Goal: Book appointment/travel/reservation

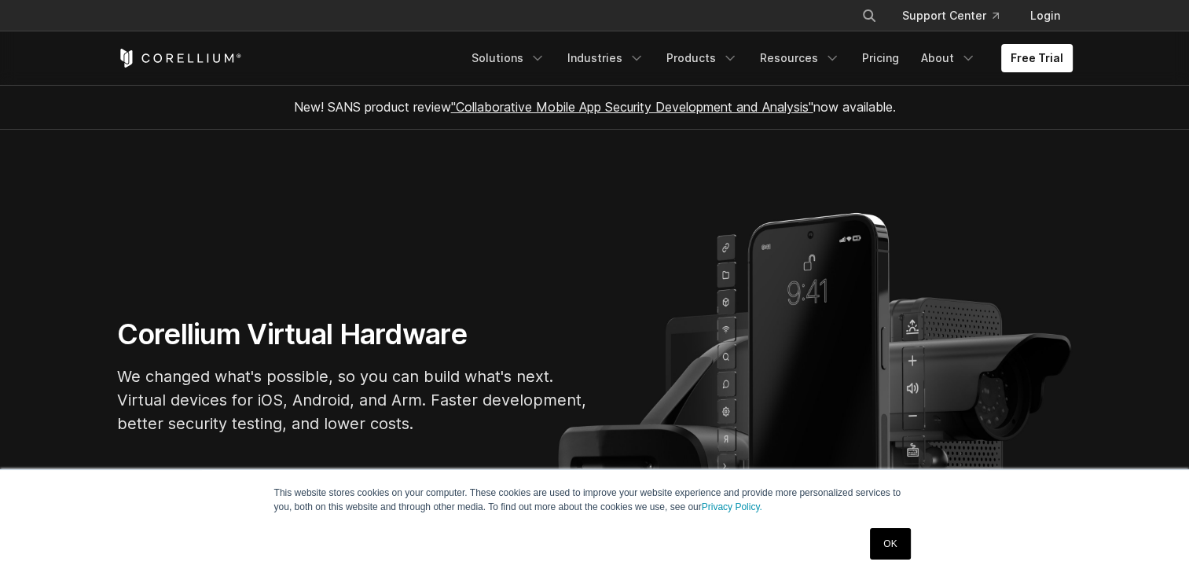
click at [893, 542] on link "OK" at bounding box center [890, 543] width 40 height 31
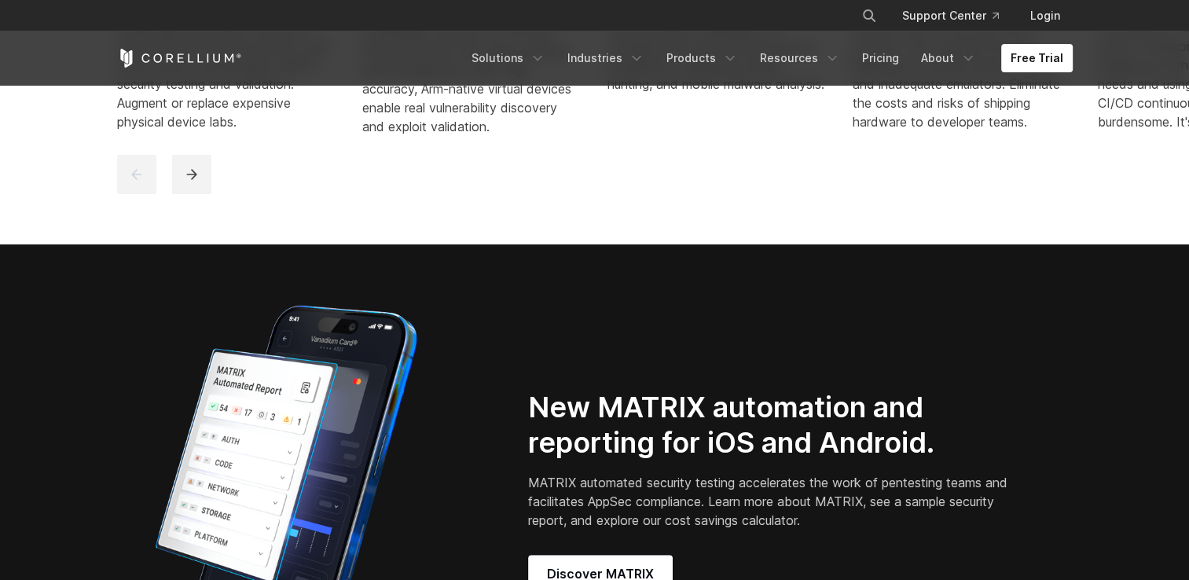
scroll to position [1096, 0]
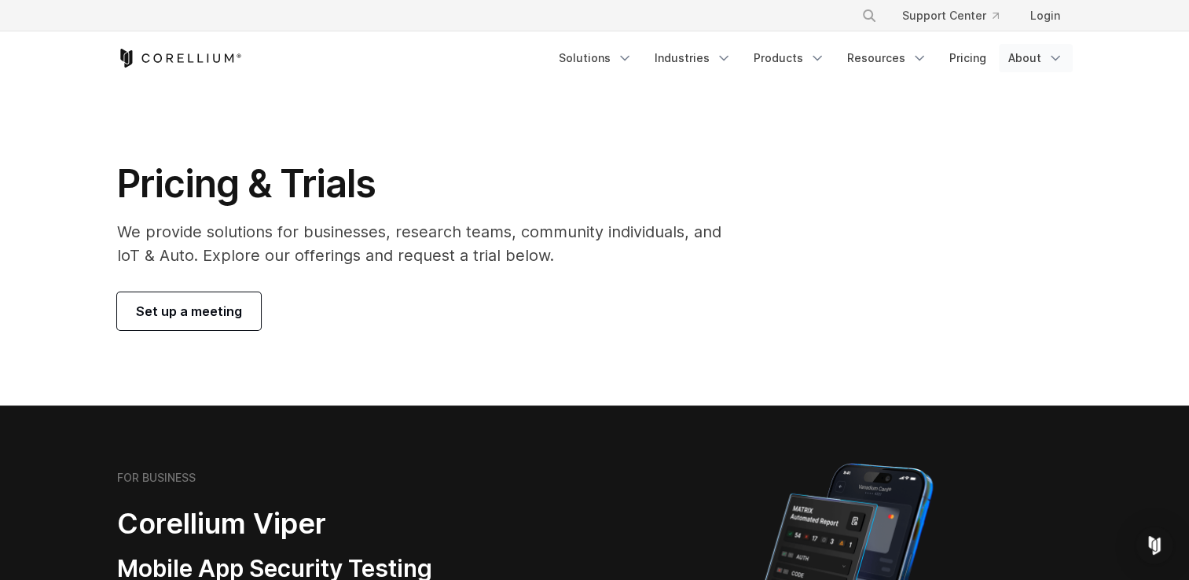
click at [1038, 59] on link "About" at bounding box center [1036, 58] width 74 height 28
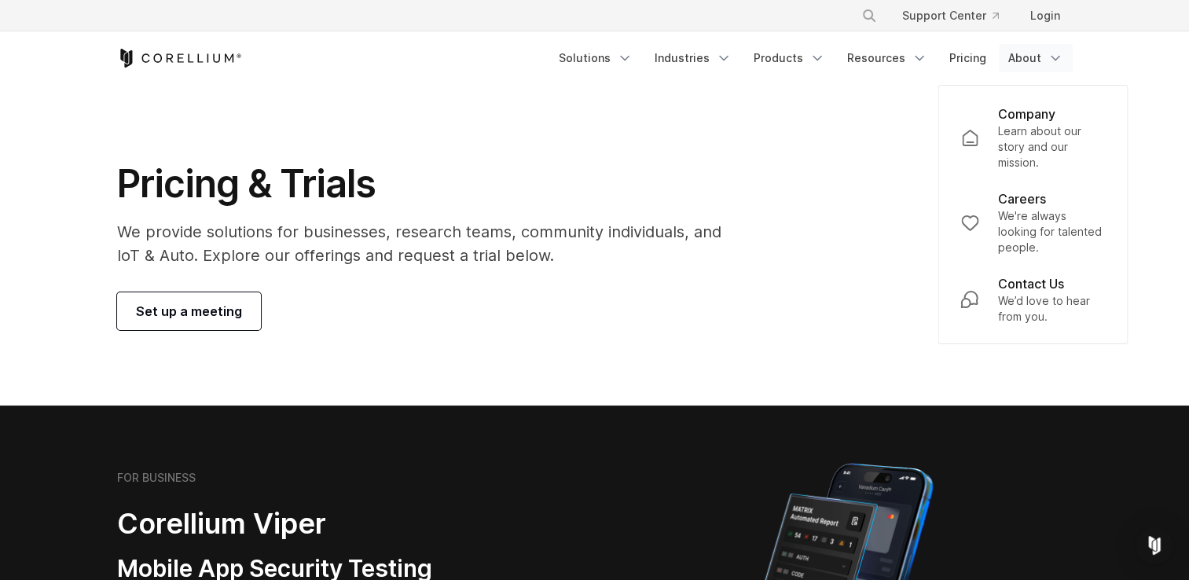
click at [204, 61] on icon "Corellium Home" at bounding box center [179, 58] width 125 height 19
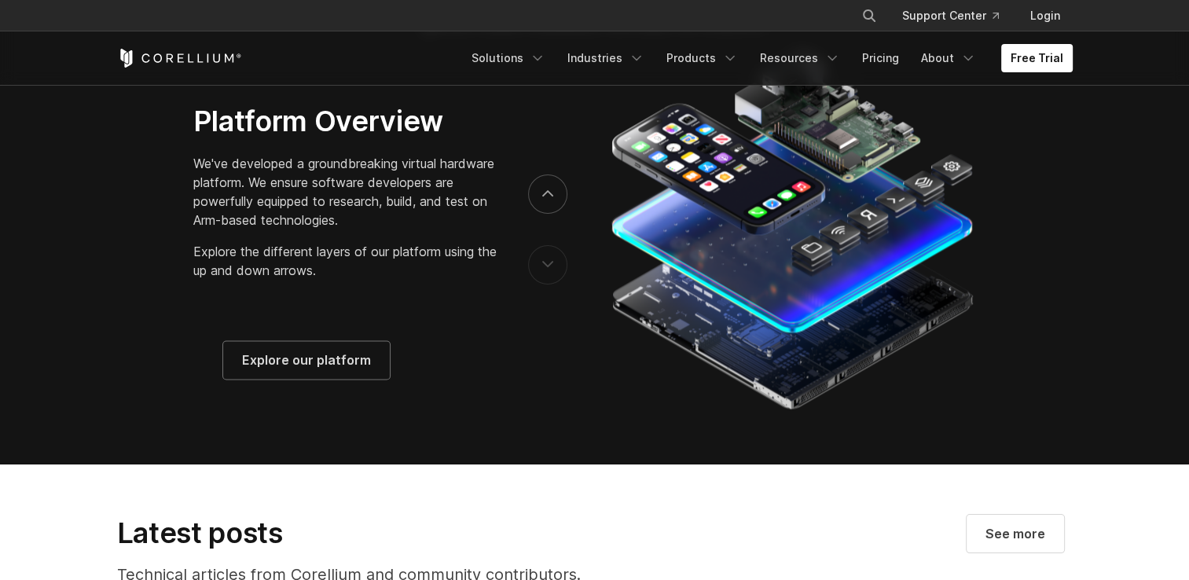
scroll to position [2545, 0]
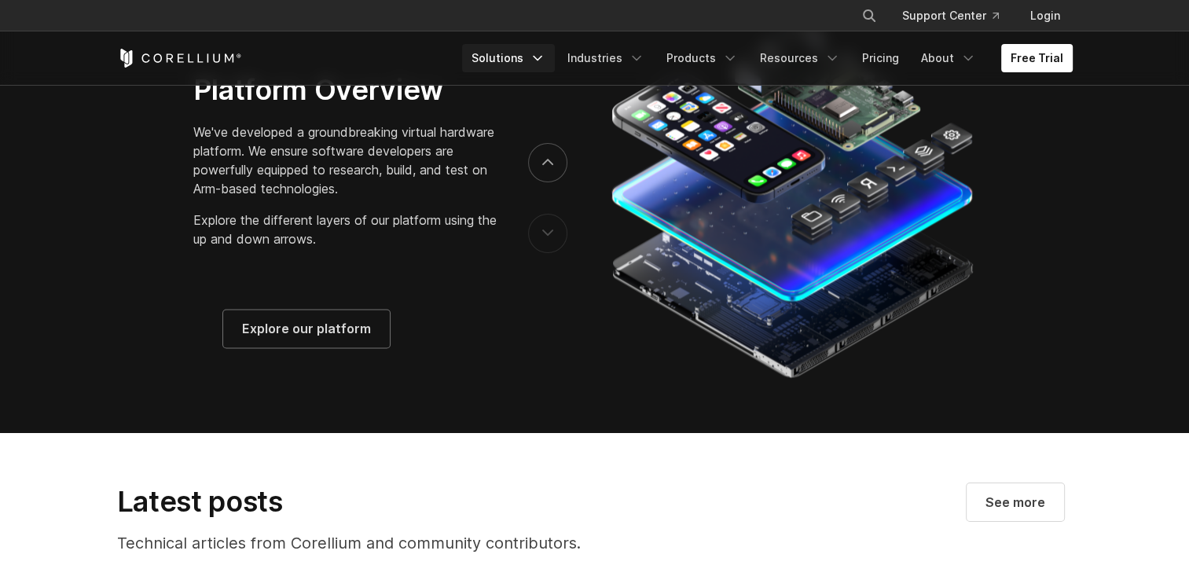
click at [534, 58] on link "Solutions" at bounding box center [508, 58] width 93 height 28
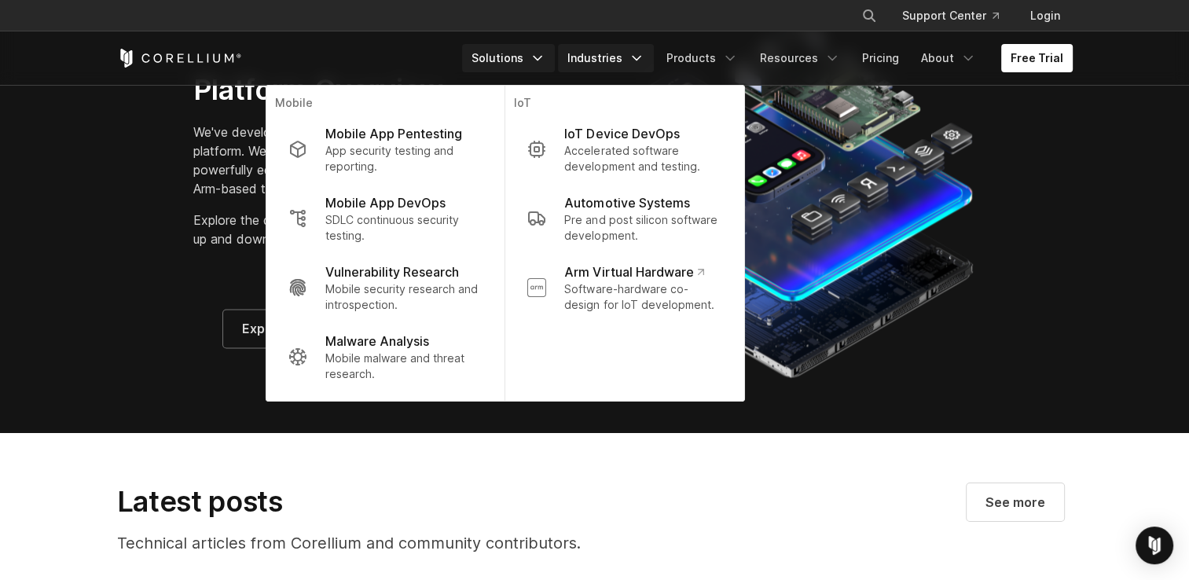
click at [608, 57] on link "Industries" at bounding box center [606, 58] width 96 height 28
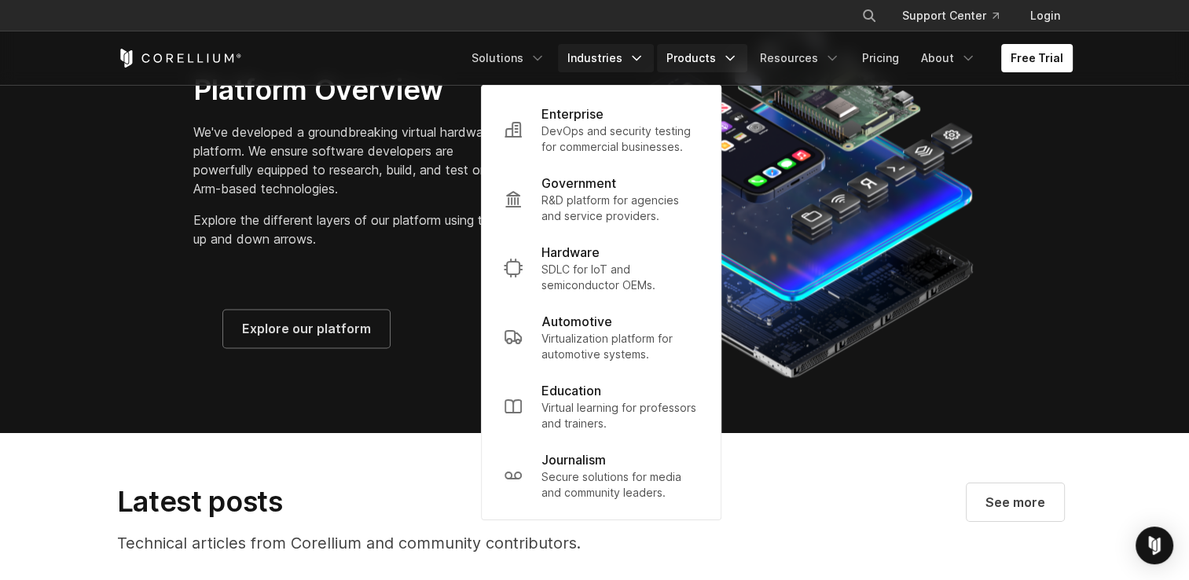
click at [701, 57] on link "Products" at bounding box center [702, 58] width 90 height 28
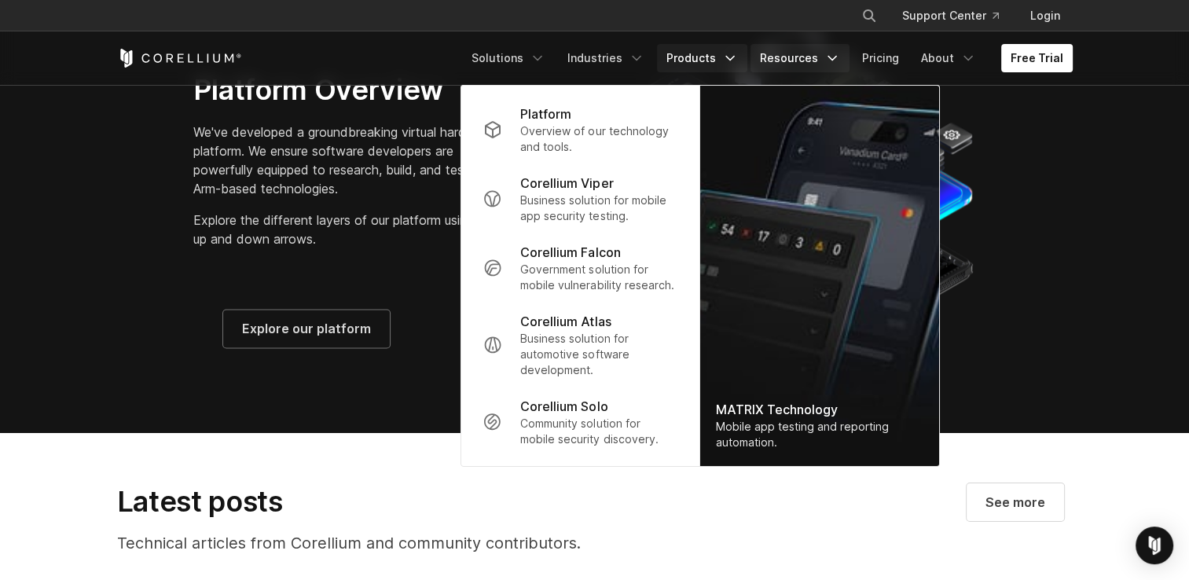
click at [783, 53] on link "Resources" at bounding box center [800, 58] width 99 height 28
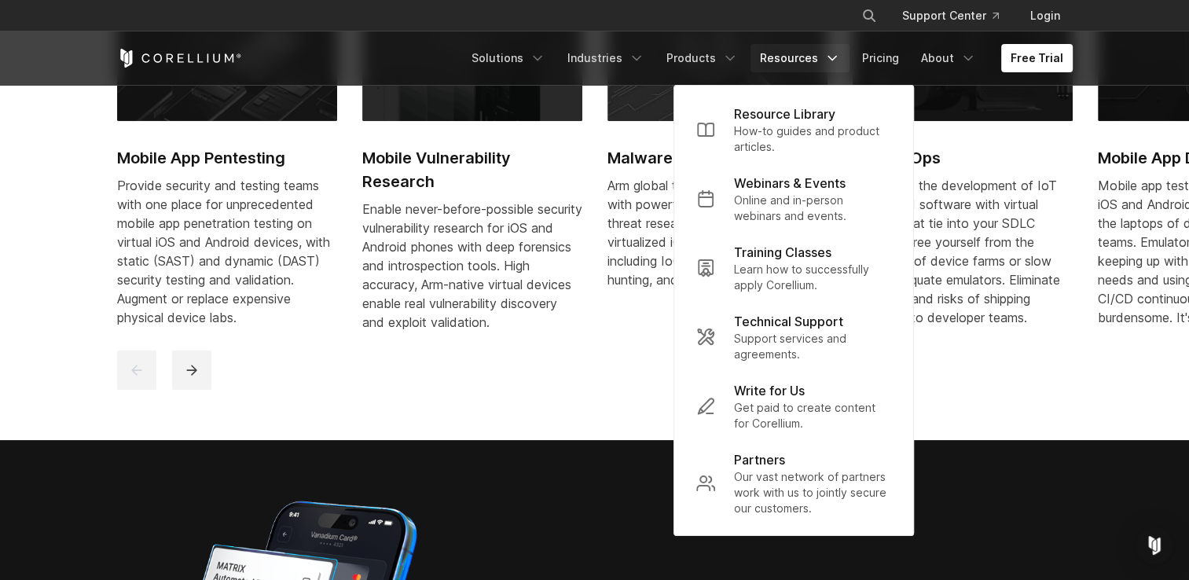
scroll to position [10, 0]
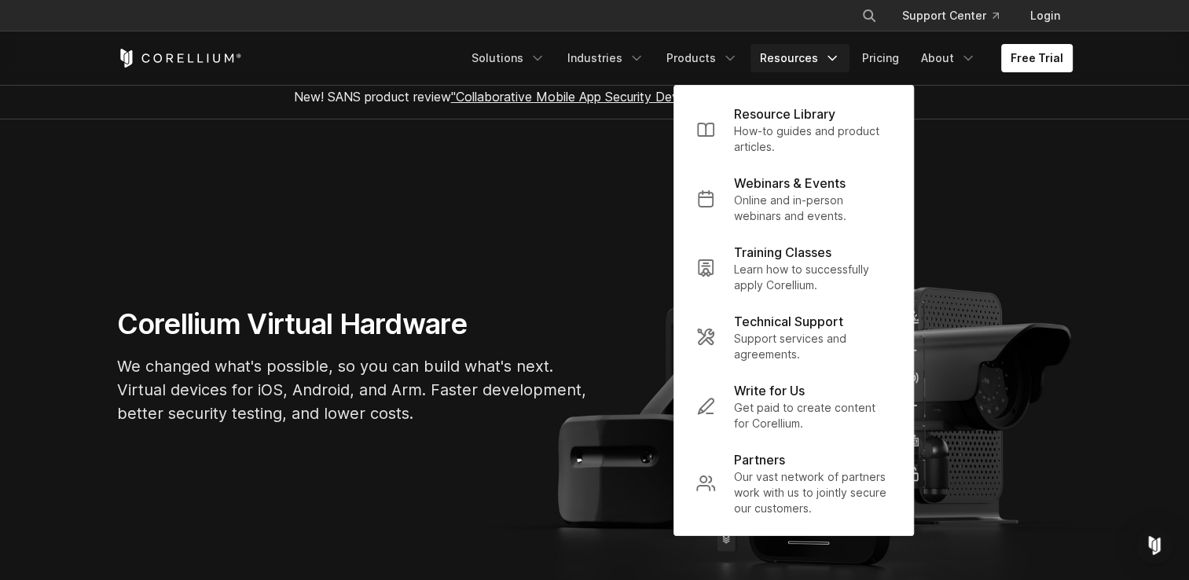
click at [369, 328] on h1 "Corellium Virtual Hardware" at bounding box center [353, 323] width 472 height 35
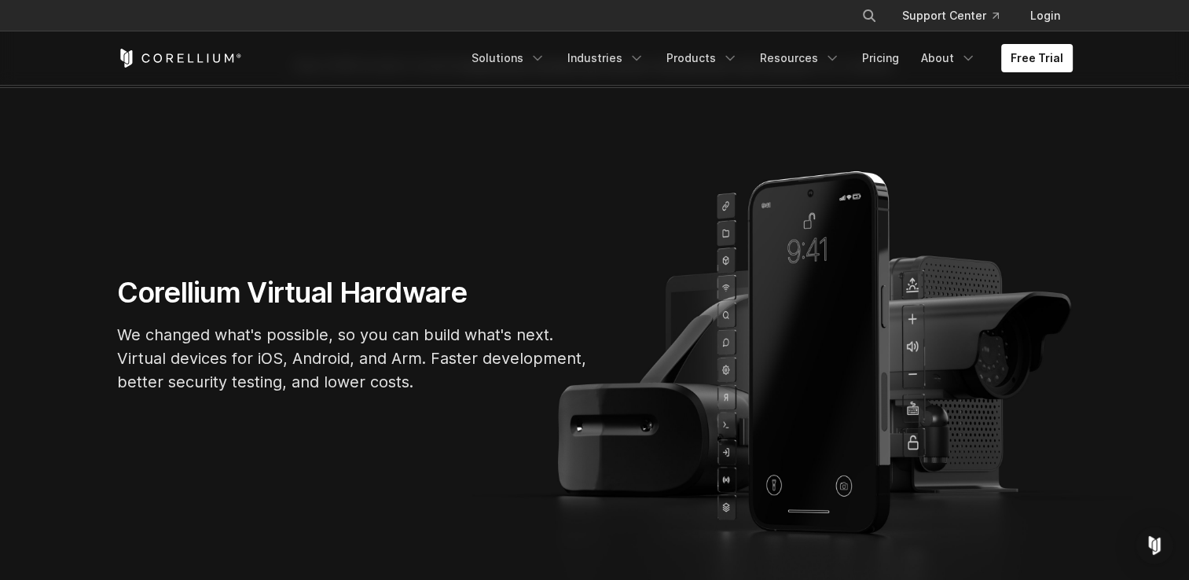
scroll to position [73, 0]
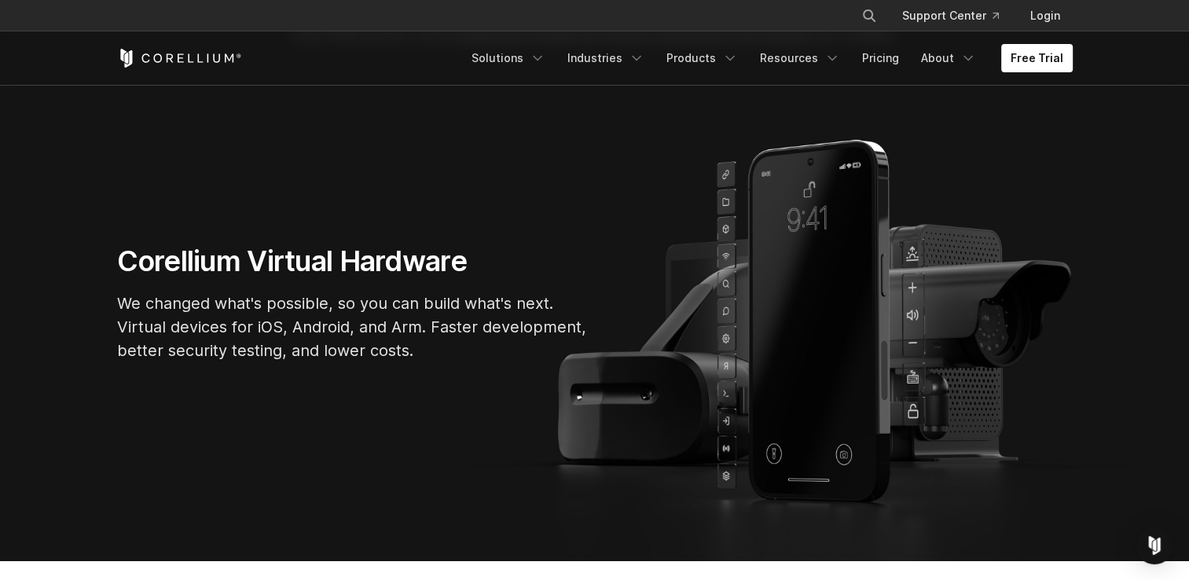
click at [150, 258] on h1 "Corellium Virtual Hardware" at bounding box center [353, 261] width 472 height 35
click at [243, 403] on section "Corellium Virtual Hardware We changed what's possible, so you can build what's …" at bounding box center [594, 309] width 1189 height 505
click at [387, 427] on section "Corellium Virtual Hardware We changed what's possible, so you can build what's …" at bounding box center [594, 309] width 1189 height 505
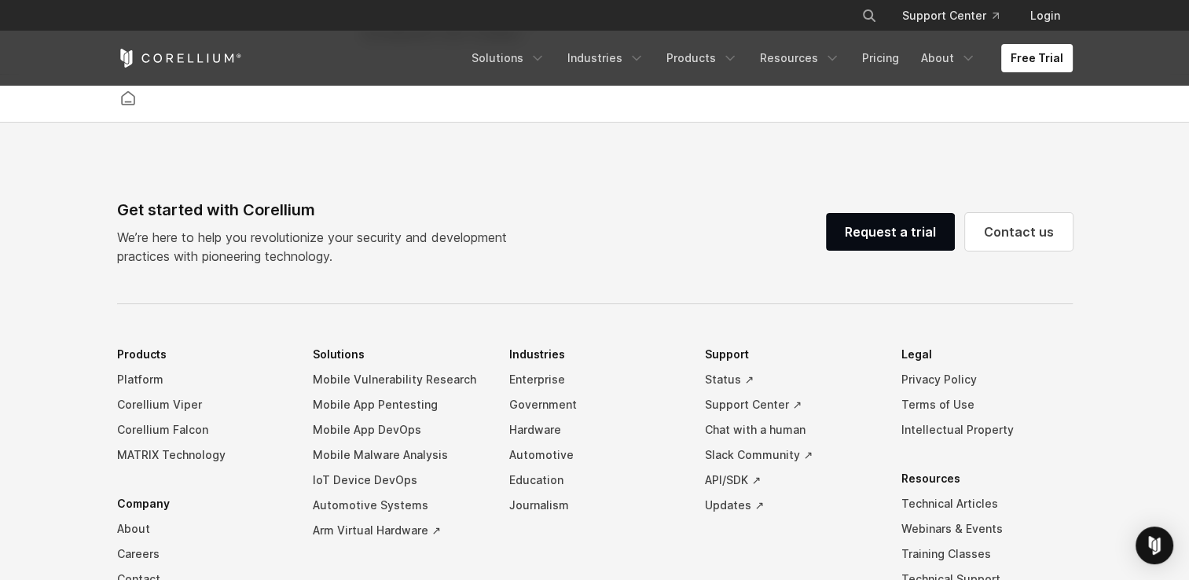
scroll to position [3518, 0]
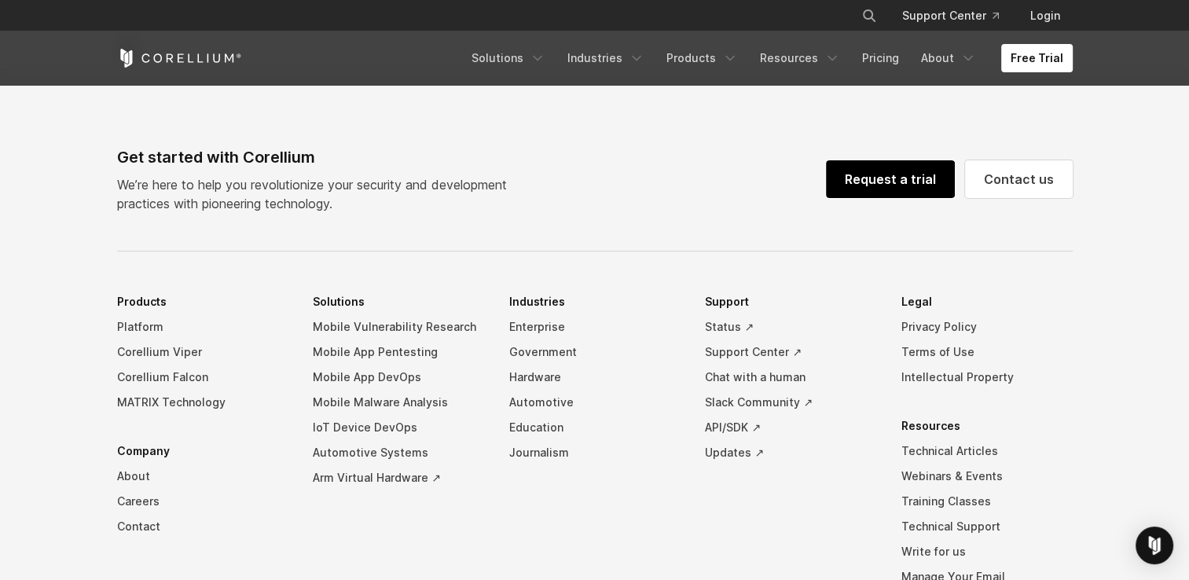
click at [881, 184] on link "Request a trial" at bounding box center [890, 179] width 129 height 38
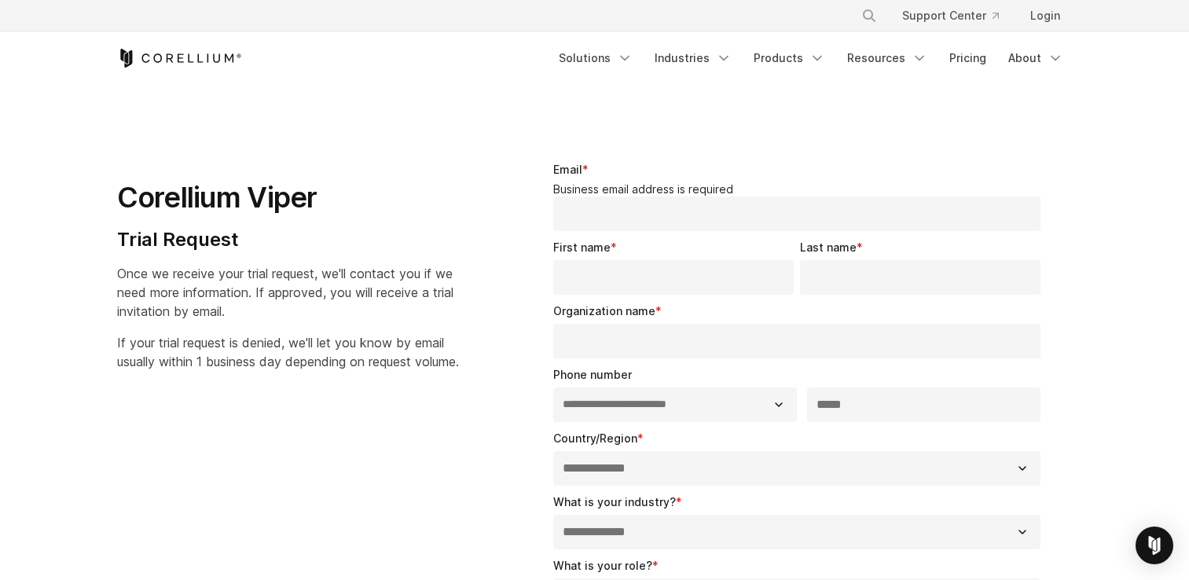
select select "**"
click at [157, 56] on icon "Corellium Home" at bounding box center [179, 58] width 125 height 19
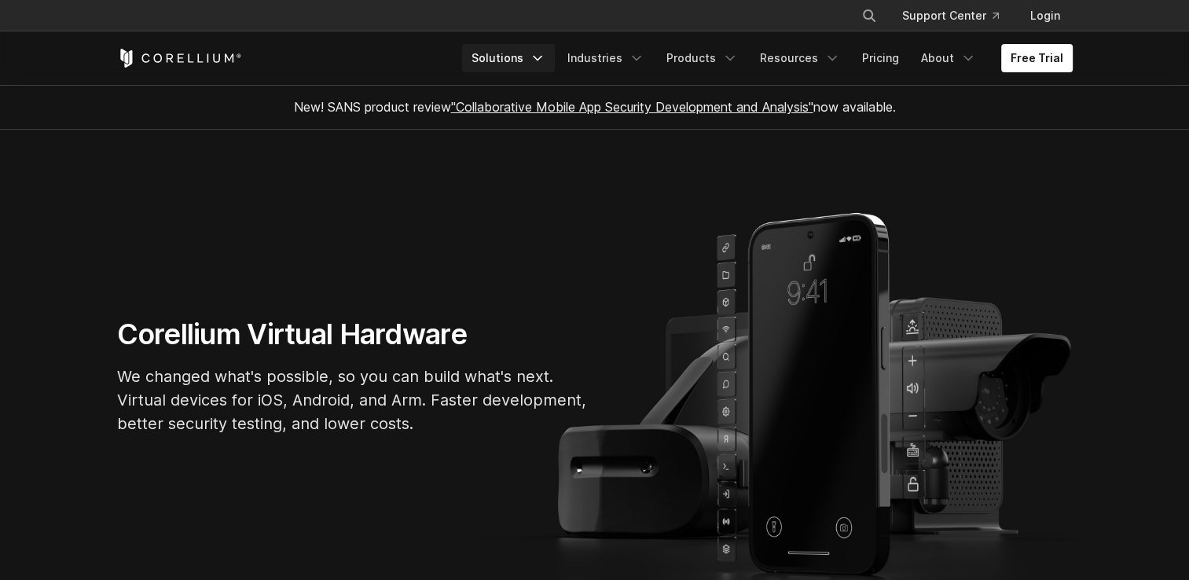
click at [524, 57] on link "Solutions" at bounding box center [508, 58] width 93 height 28
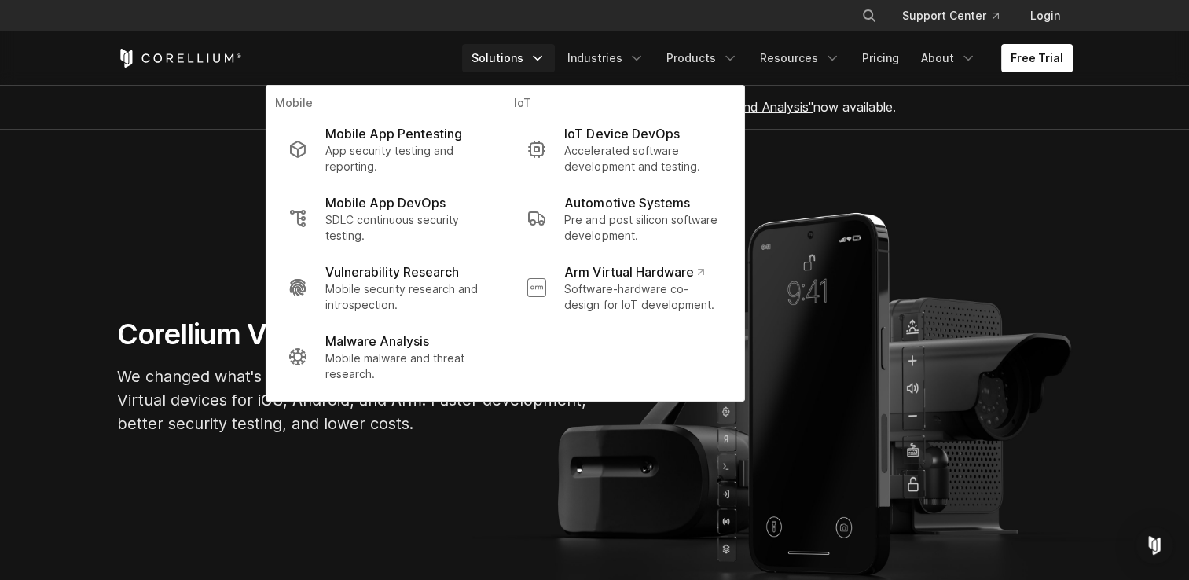
click at [215, 224] on section "Corellium Virtual Hardware We changed what's possible, so you can build what's …" at bounding box center [594, 382] width 1189 height 505
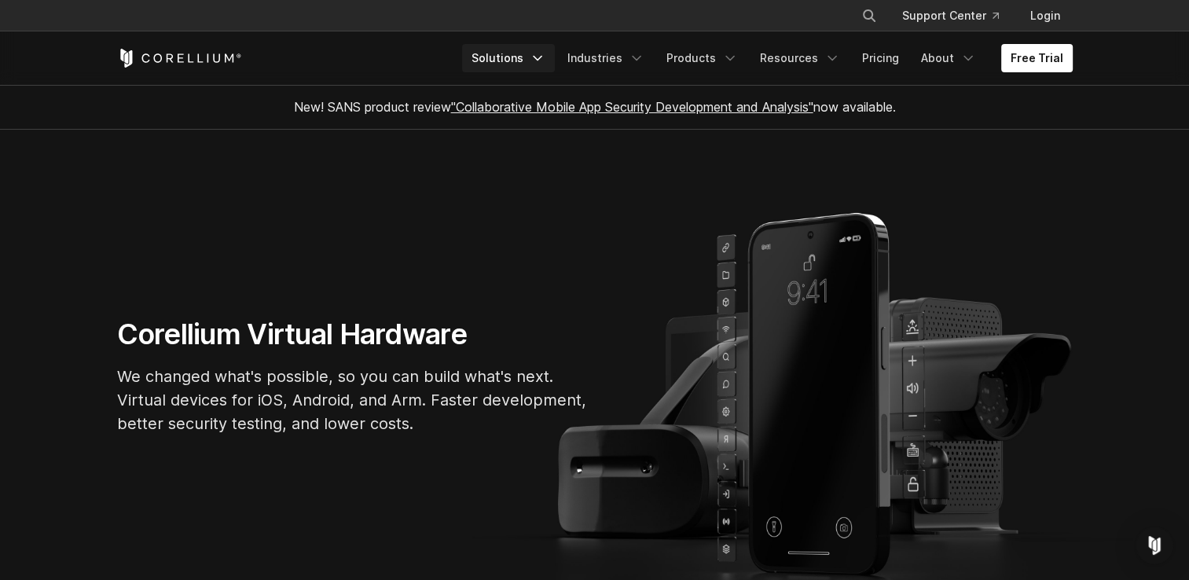
click at [541, 57] on polyline "Navigation Menu" at bounding box center [538, 59] width 8 height 4
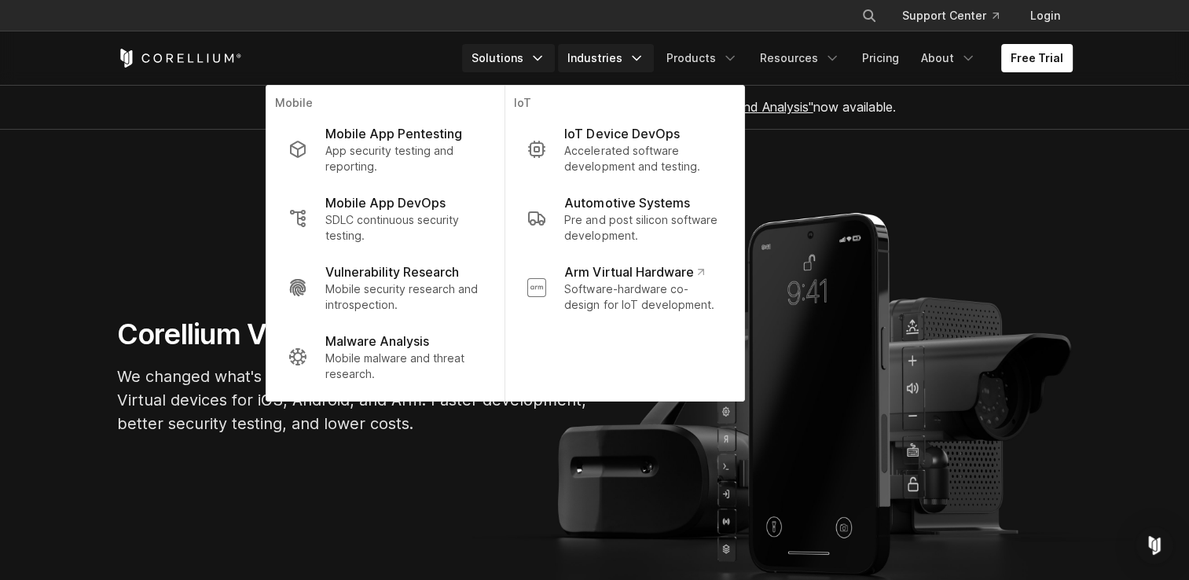
click at [608, 53] on link "Industries" at bounding box center [606, 58] width 96 height 28
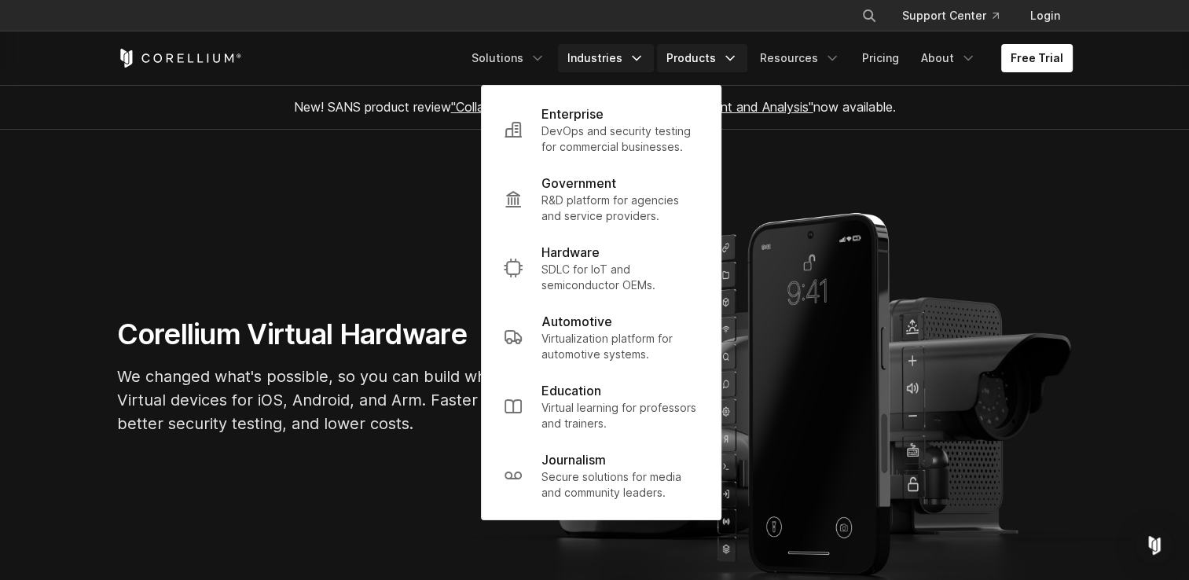
click at [688, 58] on link "Products" at bounding box center [702, 58] width 90 height 28
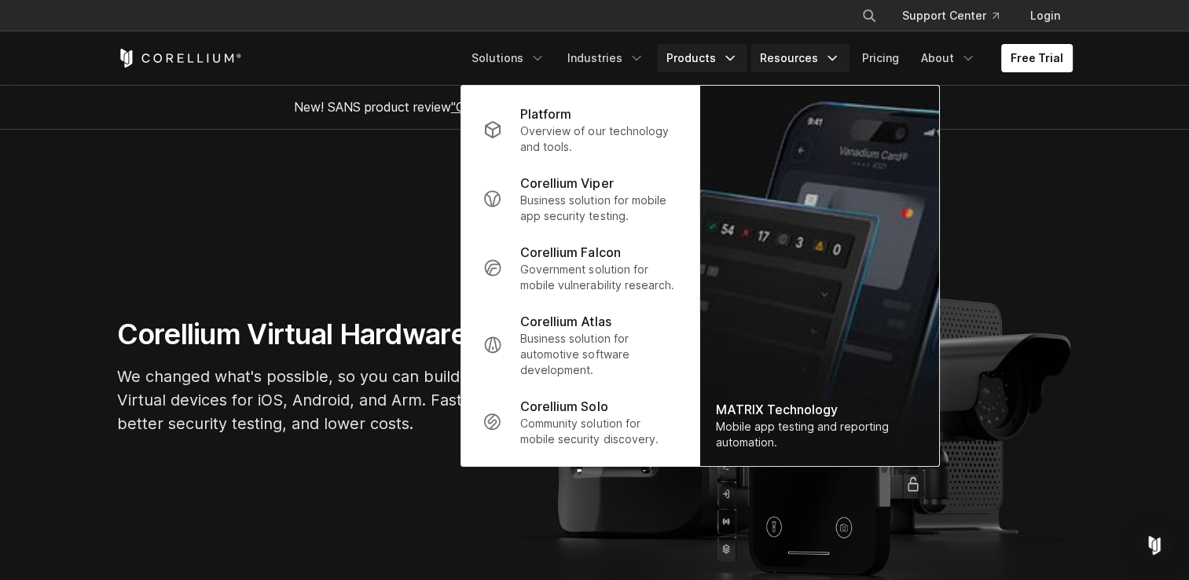
click at [780, 55] on link "Resources" at bounding box center [800, 58] width 99 height 28
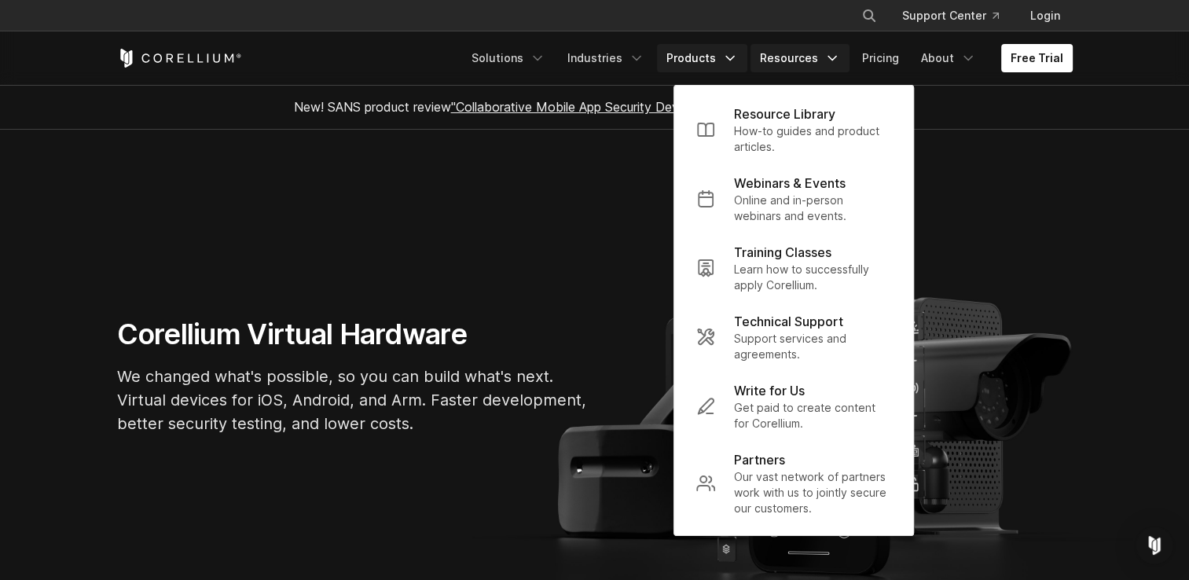
click at [699, 66] on link "Products" at bounding box center [702, 58] width 90 height 28
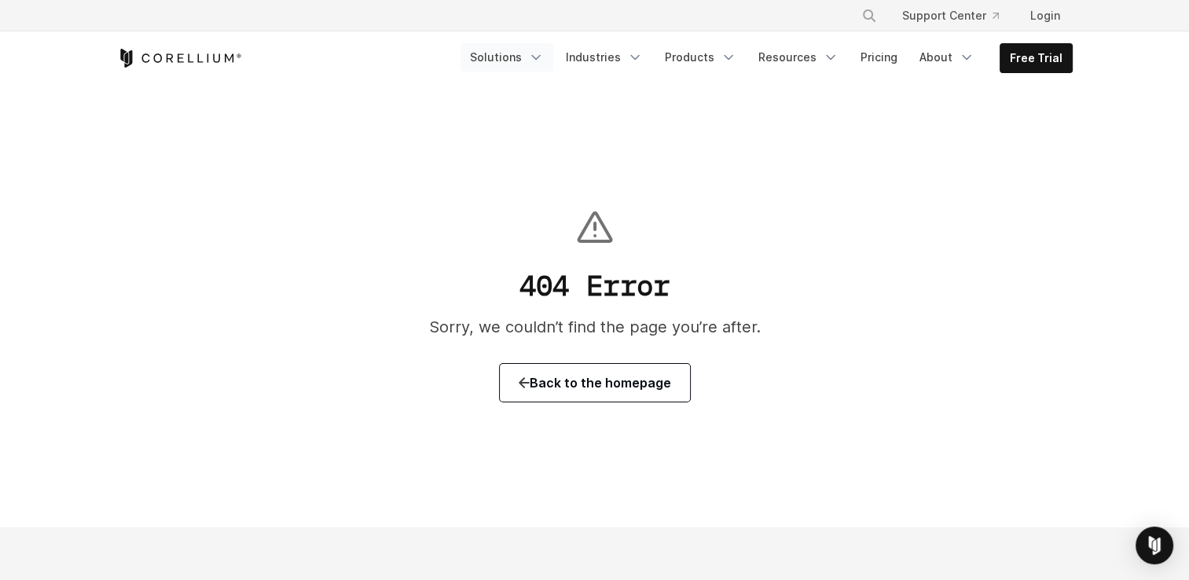
click at [536, 52] on link "Solutions" at bounding box center [507, 57] width 93 height 28
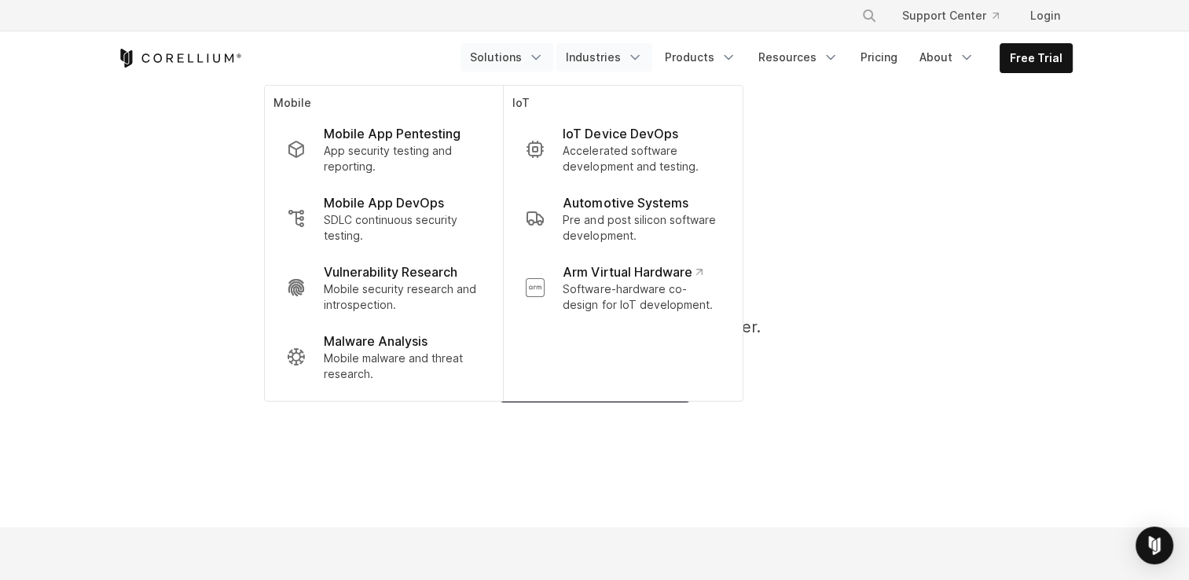
click at [596, 62] on link "Industries" at bounding box center [604, 57] width 96 height 28
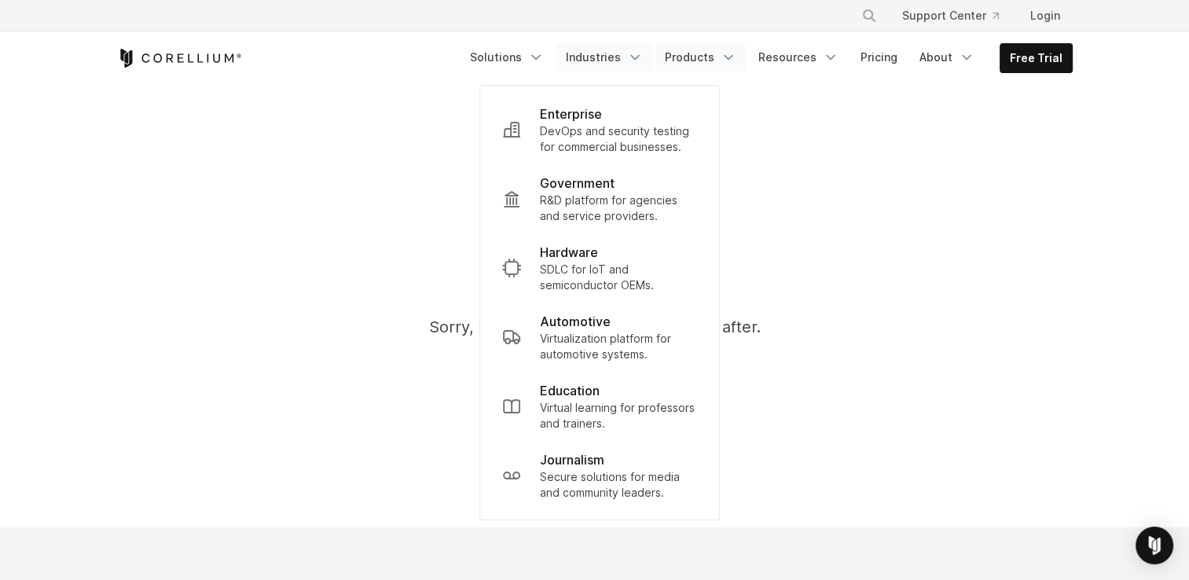
click at [700, 61] on link "Products" at bounding box center [700, 57] width 90 height 28
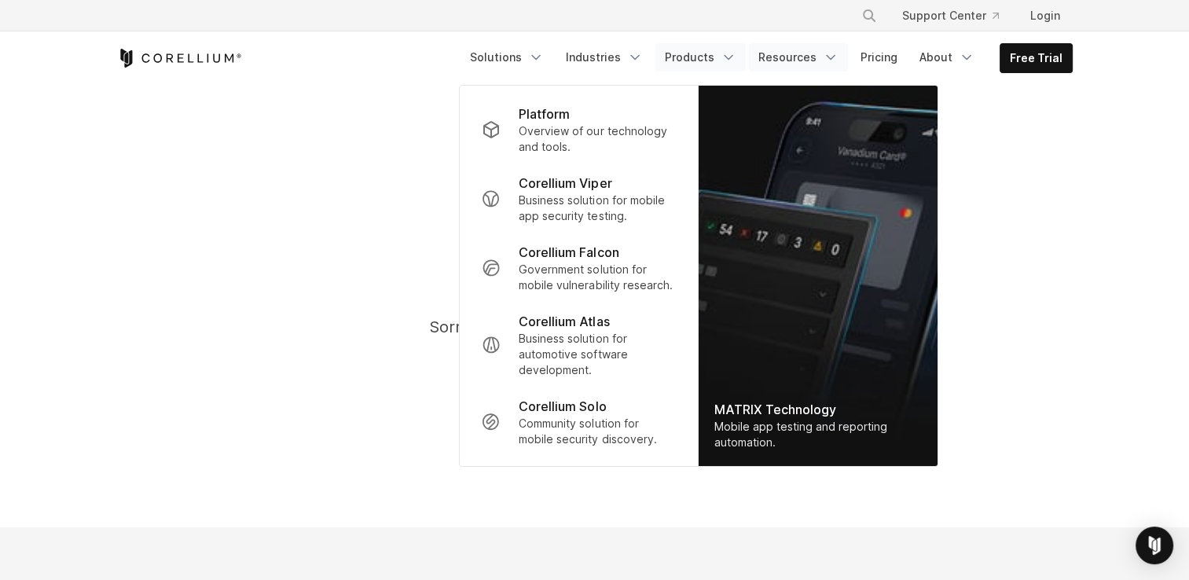
click at [784, 61] on link "Resources" at bounding box center [798, 57] width 99 height 28
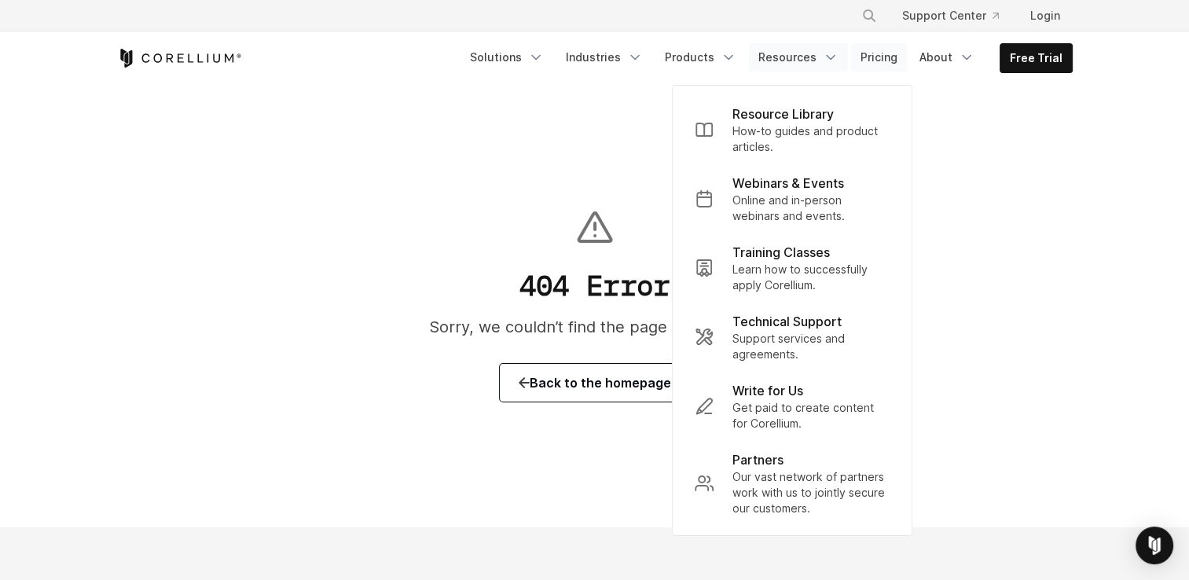
click at [882, 64] on link "Pricing" at bounding box center [879, 57] width 56 height 28
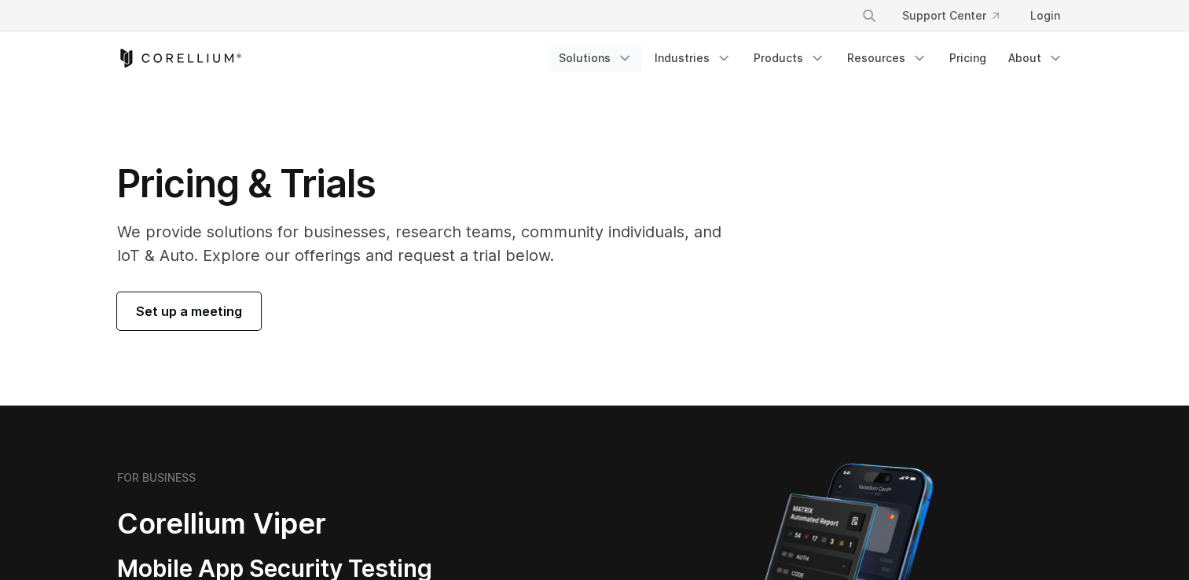
click at [605, 61] on link "Solutions" at bounding box center [595, 58] width 93 height 28
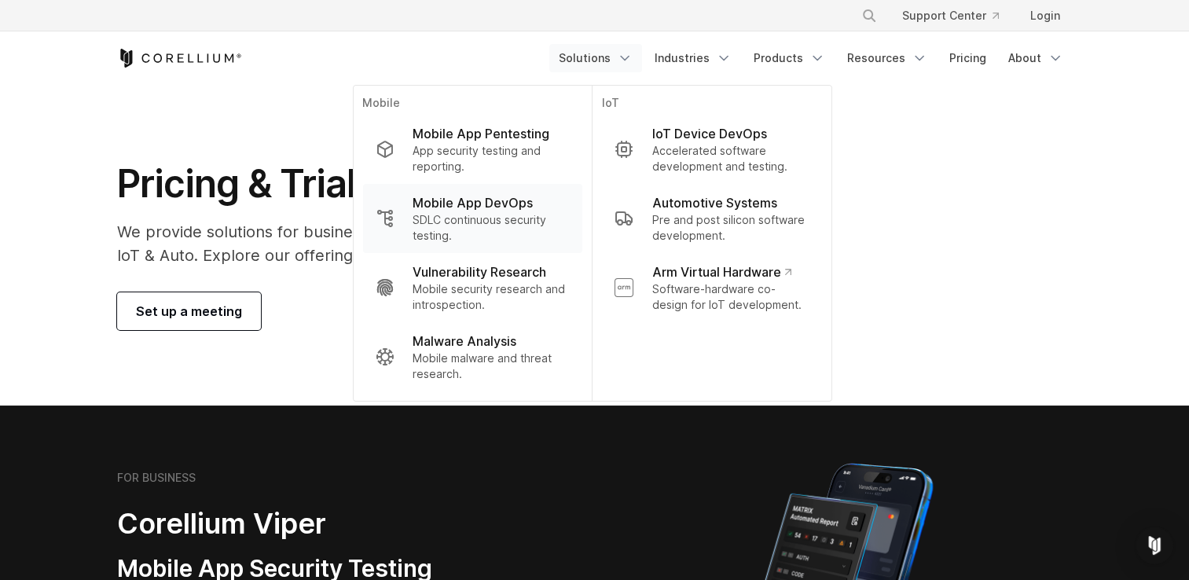
click at [509, 207] on p "Mobile App DevOps" at bounding box center [473, 202] width 120 height 19
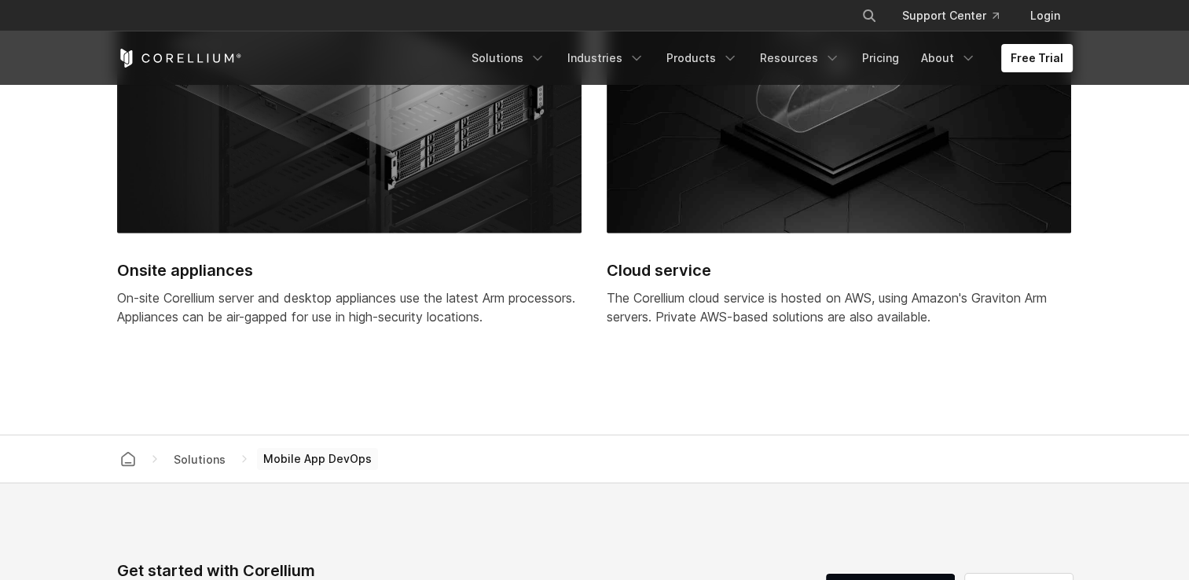
scroll to position [4759, 0]
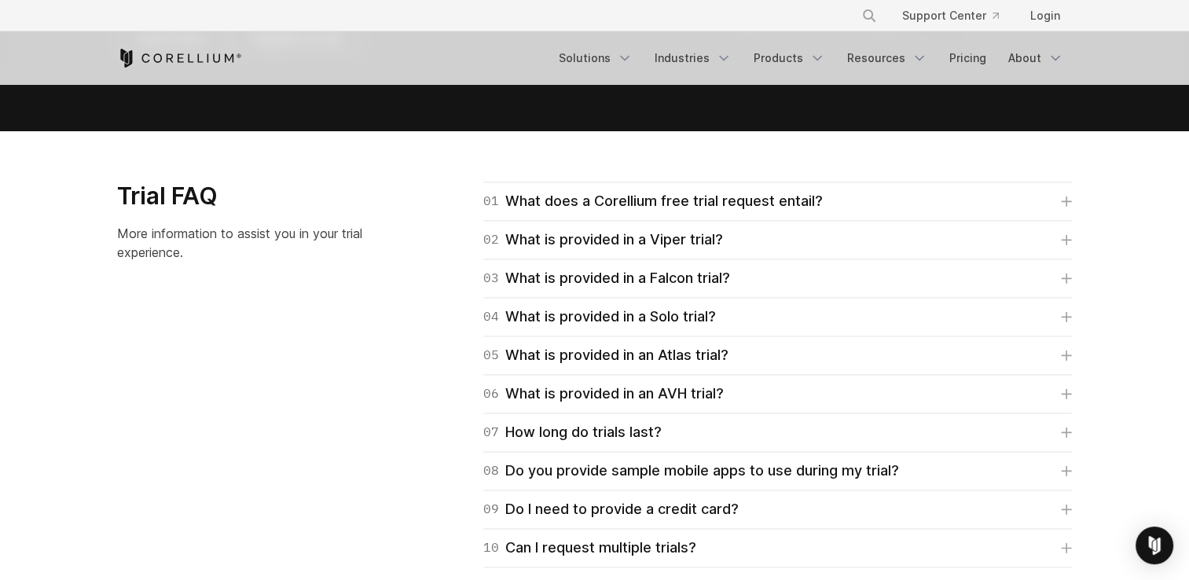
scroll to position [2061, 0]
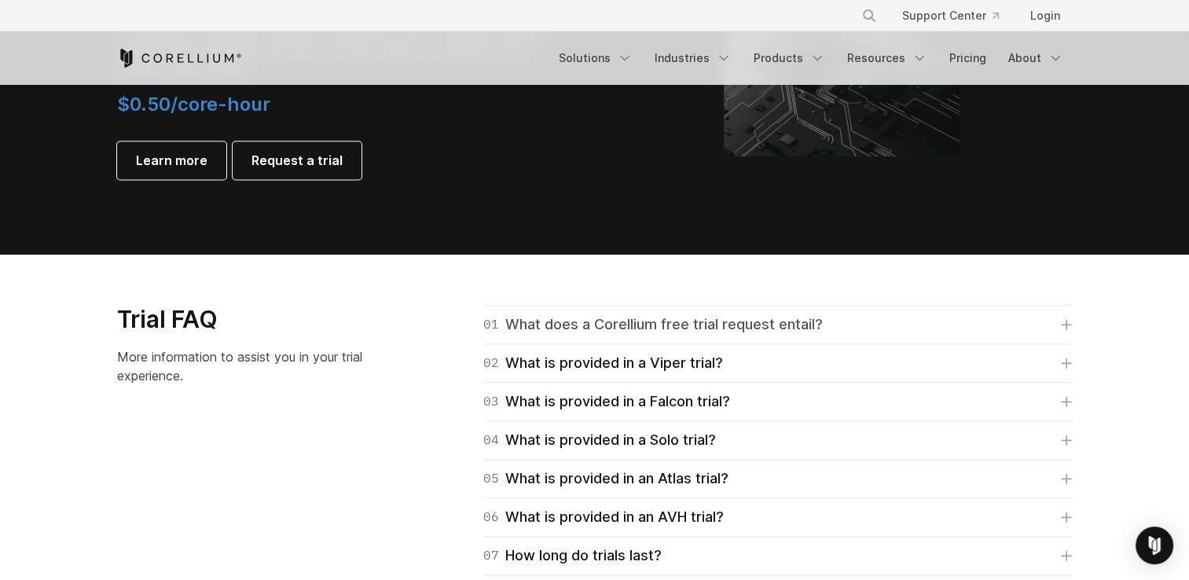
click at [820, 322] on div "01 What does a Corellium free trial request entail?" at bounding box center [653, 325] width 340 height 22
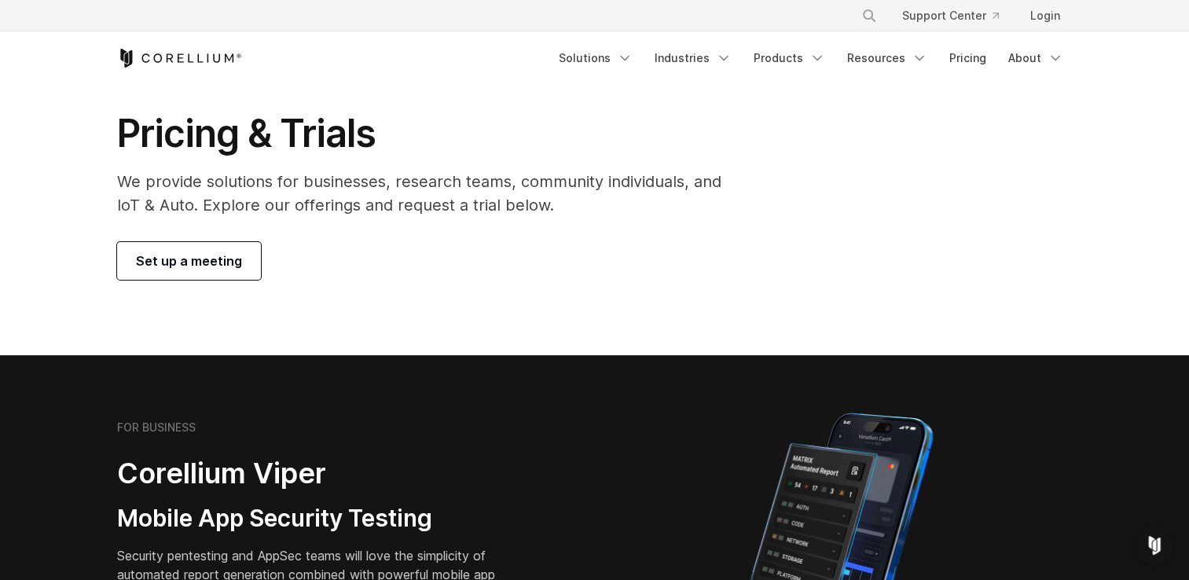
scroll to position [0, 0]
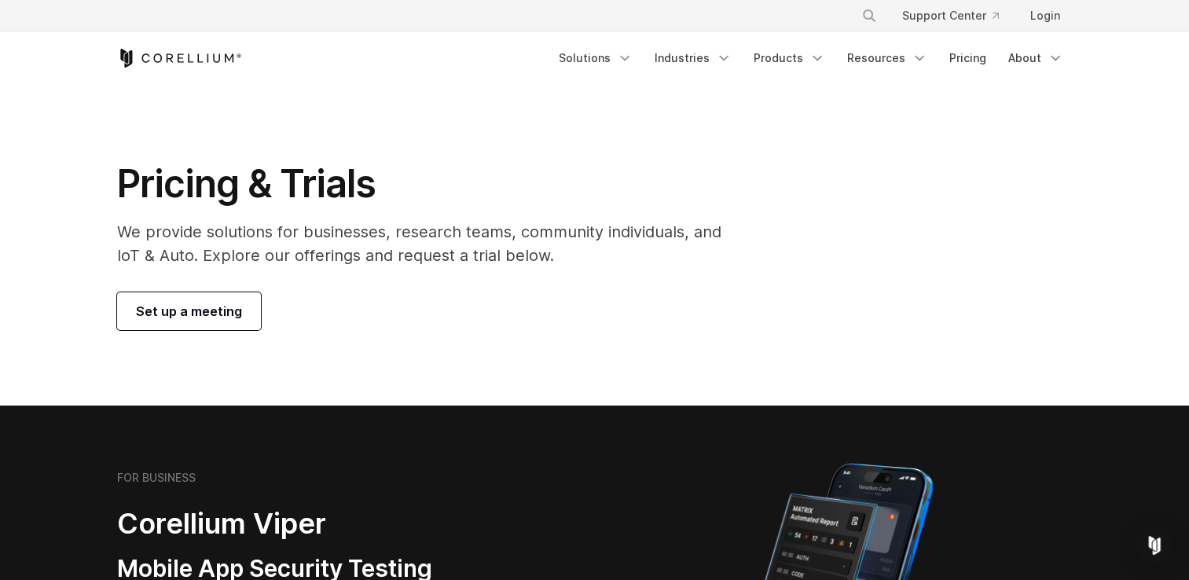
click at [173, 307] on span "Set up a meeting" at bounding box center [189, 311] width 106 height 19
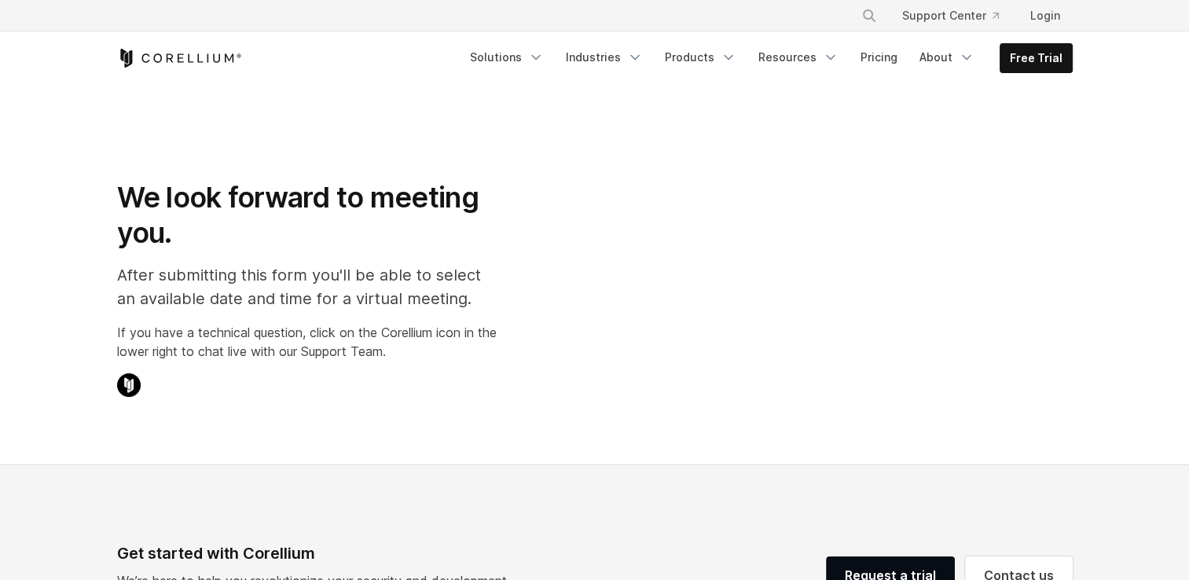
select select "**"
